Goal: Information Seeking & Learning: Check status

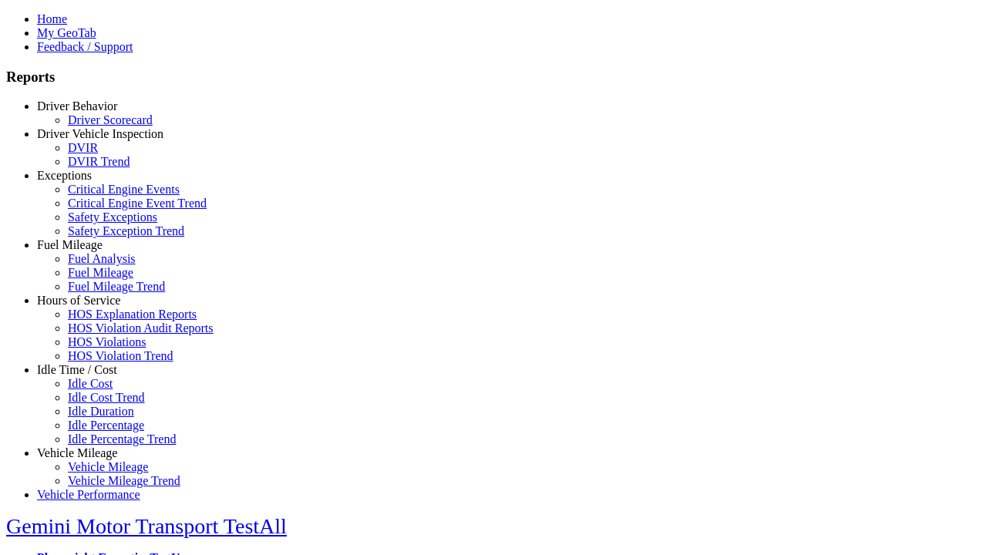
click at [89, 307] on link "Hours of Service" at bounding box center [78, 300] width 83 height 13
click at [100, 321] on link "HOS Explanation Reports" at bounding box center [132, 314] width 129 height 13
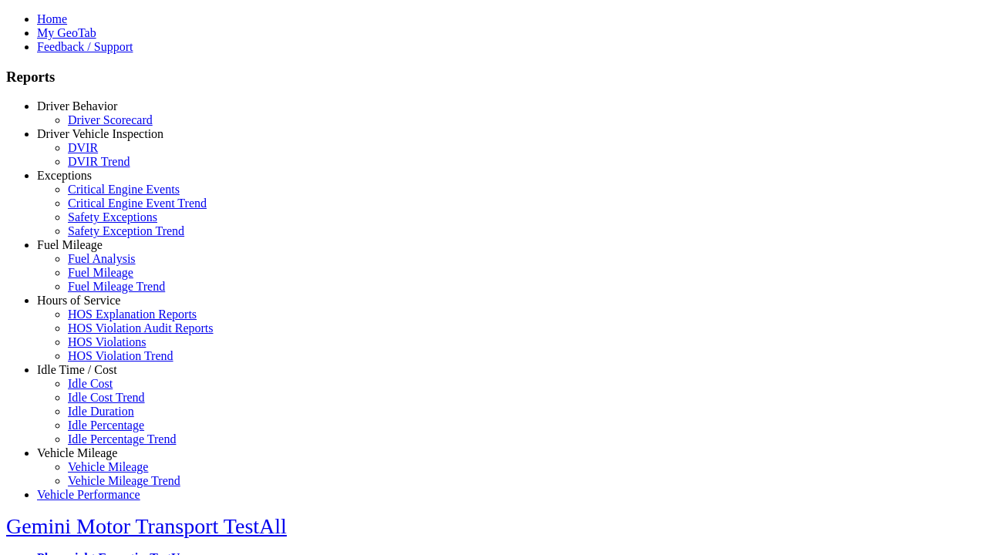
type input "**********"
type input "*********"
